Goal: Task Accomplishment & Management: Manage account settings

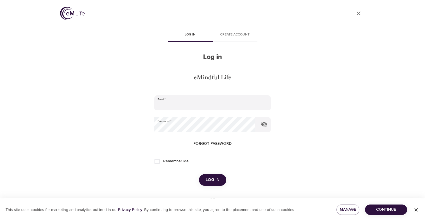
type input "[EMAIL_ADDRESS][DOMAIN_NAME]"
click at [207, 179] on span "Log in" at bounding box center [212, 179] width 14 height 7
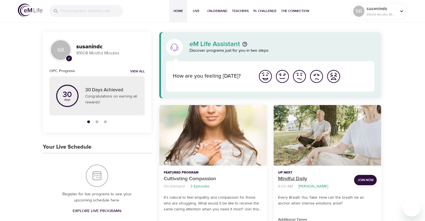
click at [285, 177] on p "Mindful Daily" at bounding box center [313, 179] width 71 height 8
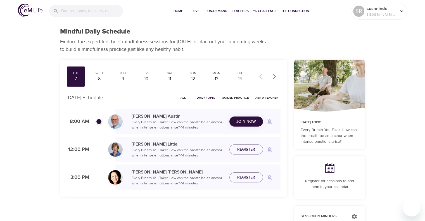
checkbox input "true"
click at [250, 117] on span "Join Now" at bounding box center [246, 117] width 20 height 7
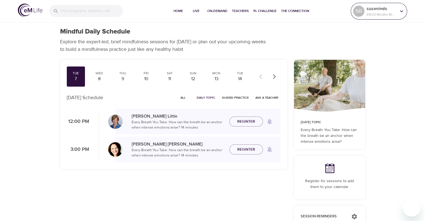
click at [404, 11] on div at bounding box center [401, 11] width 8 height 8
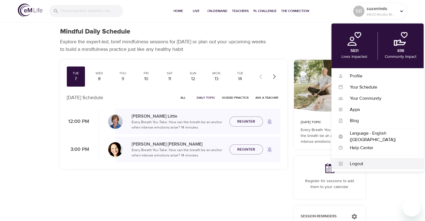
click at [351, 163] on div "Logout" at bounding box center [380, 164] width 74 height 6
